Goal: Task Accomplishment & Management: Use online tool/utility

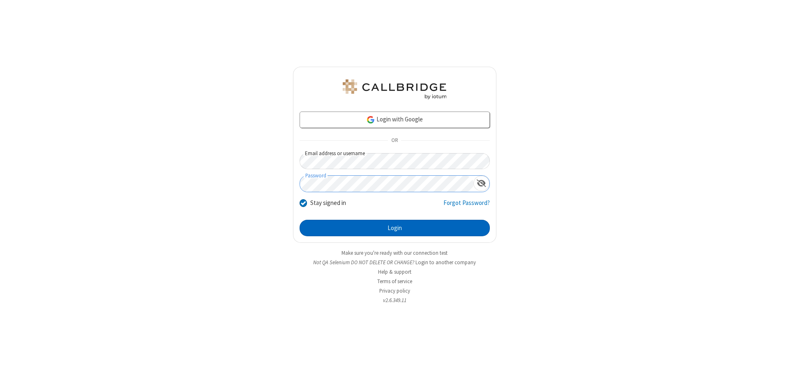
click at [395, 228] on button "Login" at bounding box center [395, 228] width 190 height 16
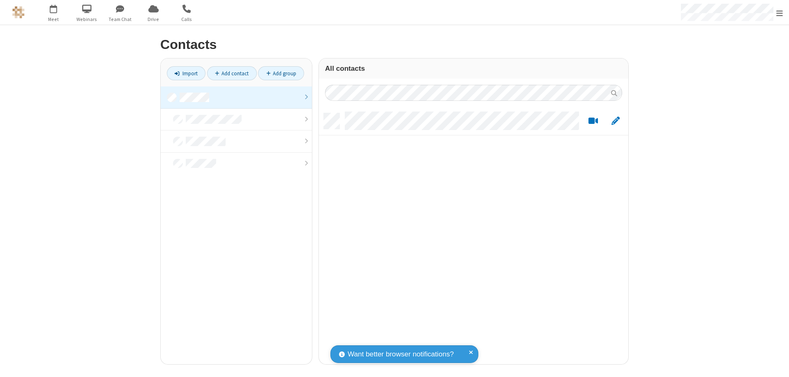
scroll to position [251, 303]
click at [236, 97] on link at bounding box center [236, 97] width 151 height 22
click at [186, 73] on link "Import" at bounding box center [186, 73] width 39 height 14
